Goal: Task Accomplishment & Management: Use online tool/utility

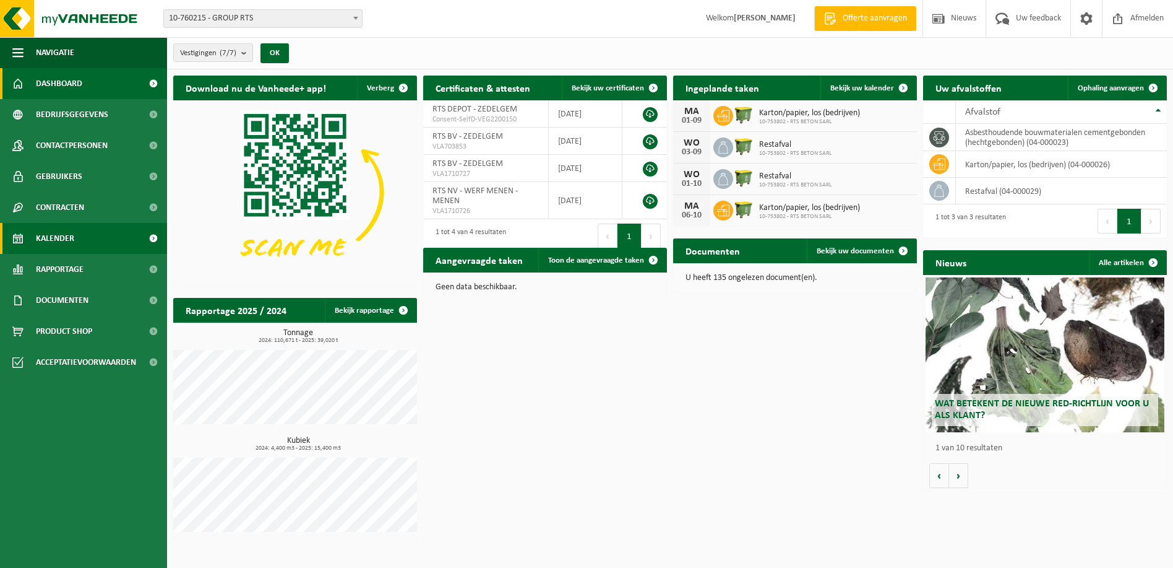
click at [72, 239] on span "Kalender" at bounding box center [55, 238] width 38 height 31
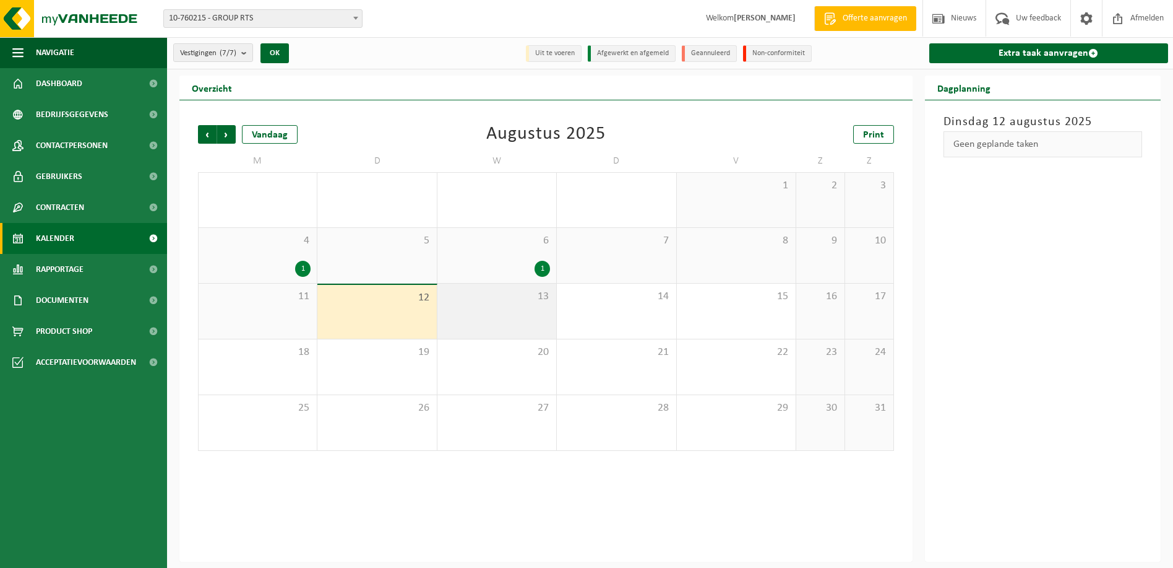
click at [480, 313] on div "13" at bounding box center [497, 310] width 119 height 55
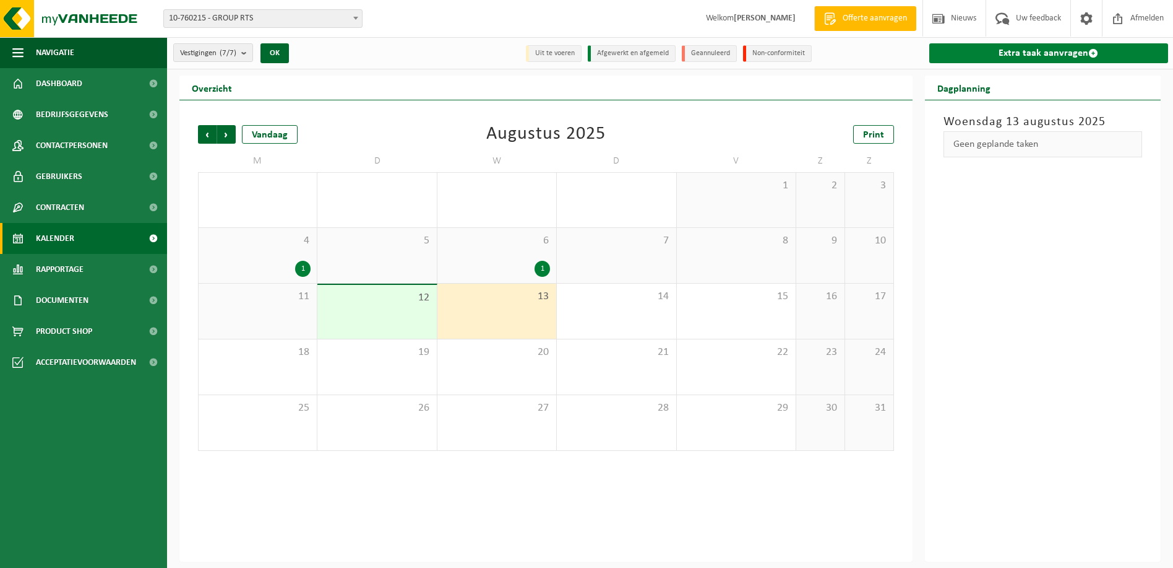
click at [1042, 53] on link "Extra taak aanvragen" at bounding box center [1050, 53] width 240 height 20
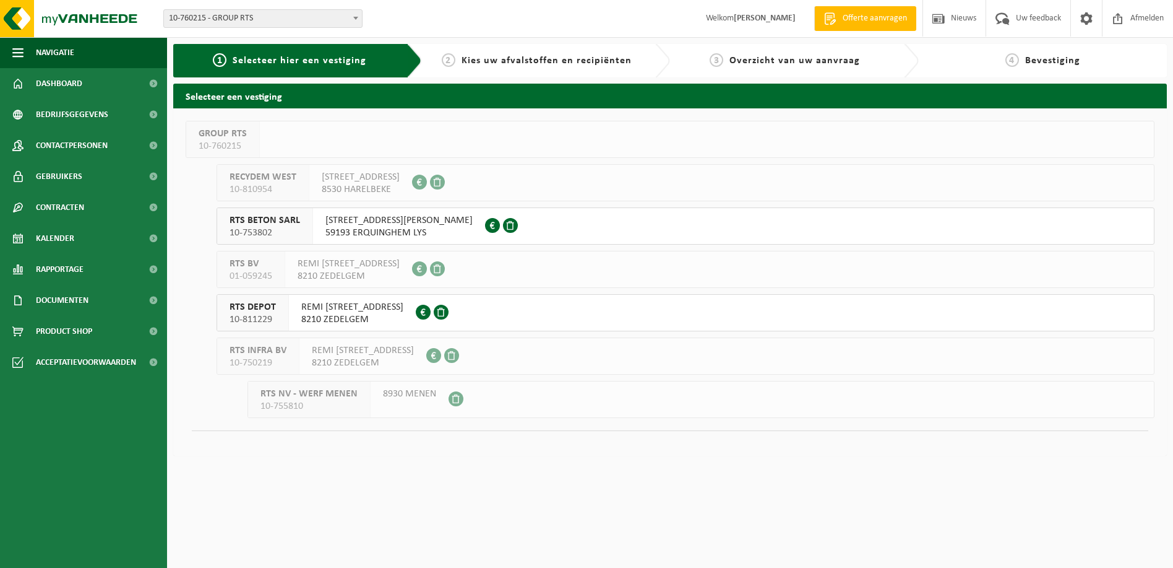
click at [248, 314] on span "10-811229" at bounding box center [253, 319] width 46 height 12
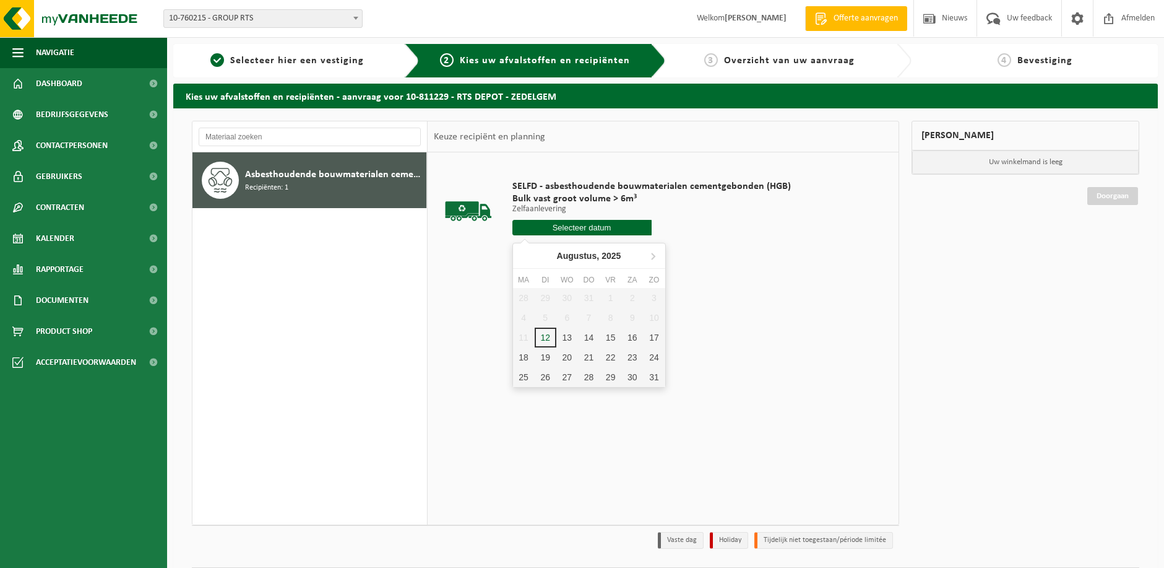
click at [567, 229] on input "text" at bounding box center [581, 227] width 139 height 15
click at [569, 337] on div "13" at bounding box center [567, 337] width 22 height 20
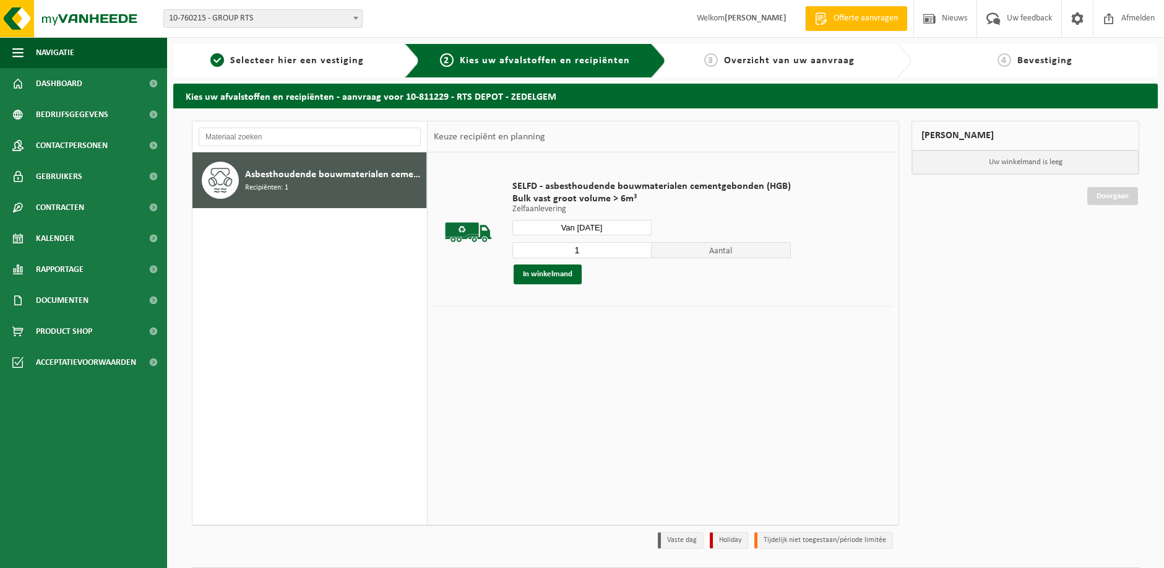
click at [623, 222] on input "Van 2025-08-13" at bounding box center [581, 227] width 139 height 15
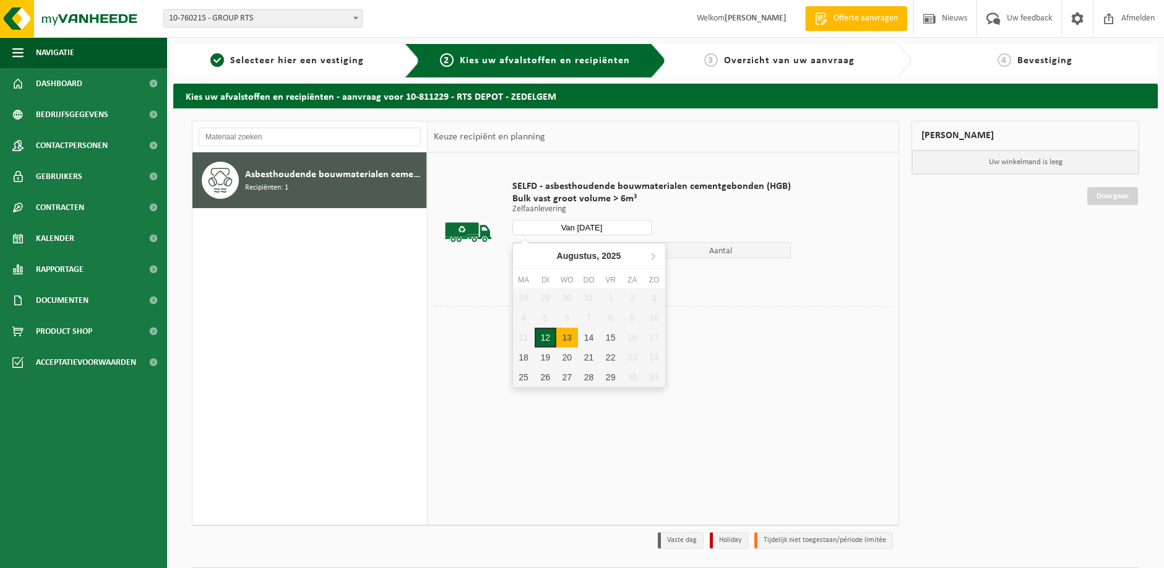
click at [541, 339] on div "12" at bounding box center [546, 337] width 22 height 20
type input "Van [DATE]"
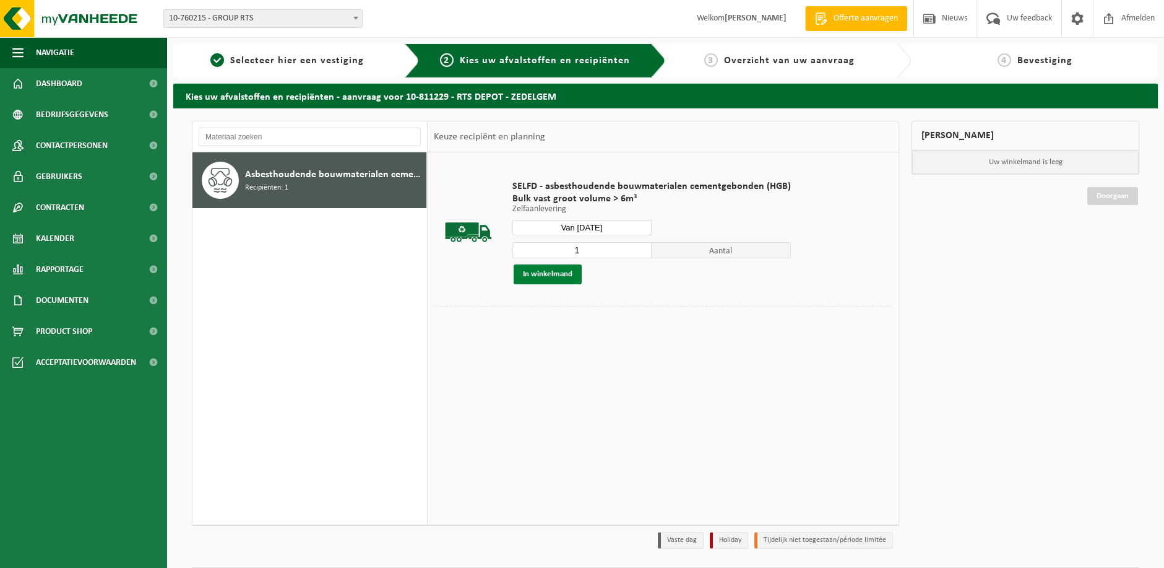
click at [543, 273] on button "In winkelmand" at bounding box center [548, 274] width 68 height 20
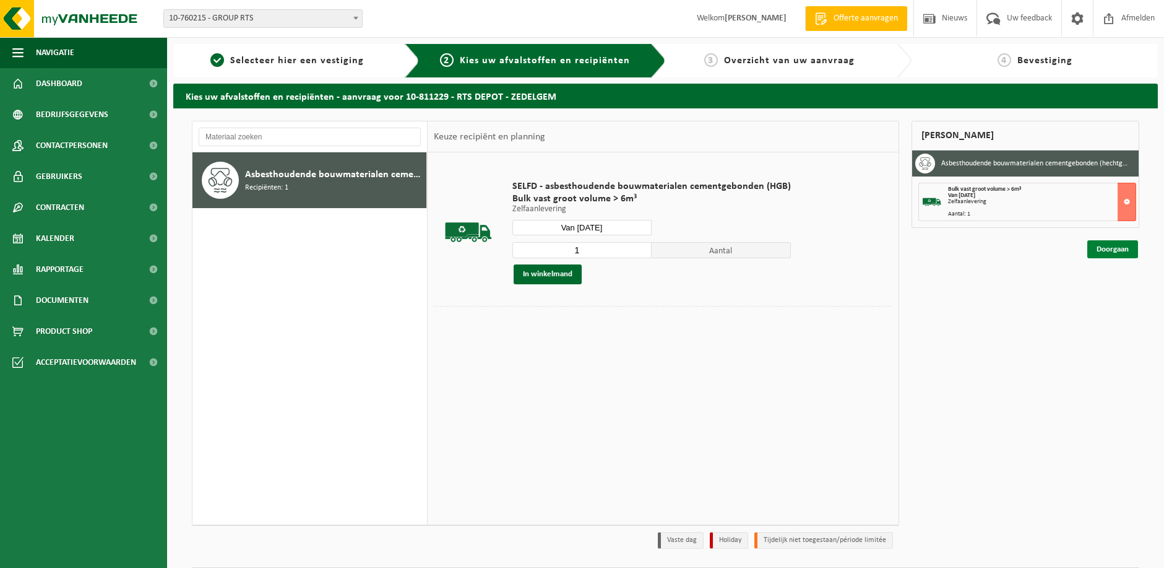
click at [1108, 241] on link "Doorgaan" at bounding box center [1112, 249] width 51 height 18
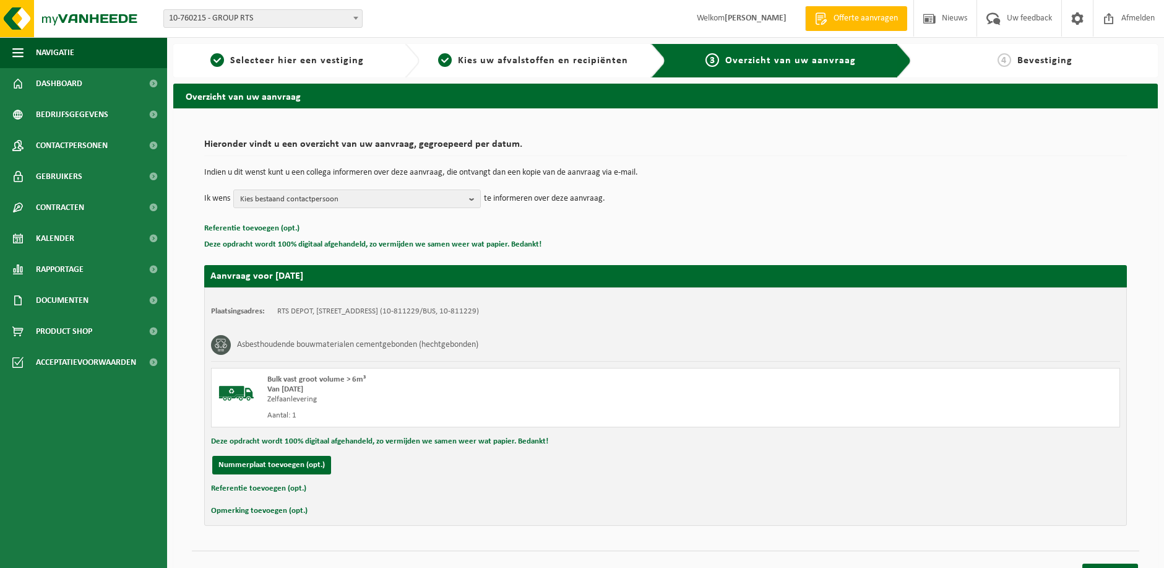
scroll to position [20, 0]
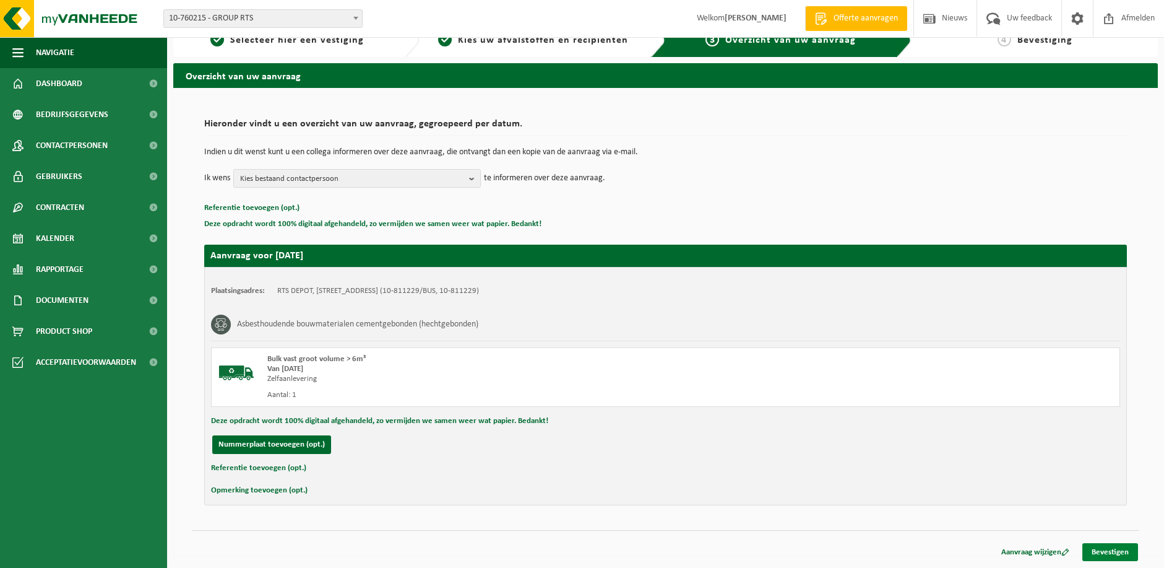
click at [1101, 550] on link "Bevestigen" at bounding box center [1110, 552] width 56 height 18
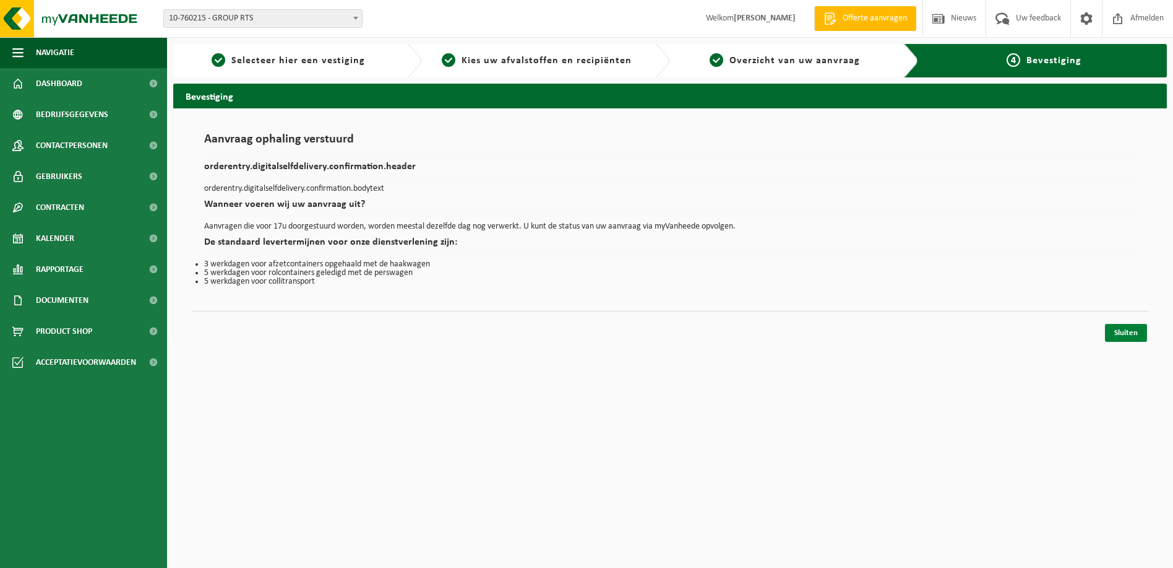
click at [1133, 332] on link "Sluiten" at bounding box center [1126, 333] width 42 height 18
